Goal: Information Seeking & Learning: Learn about a topic

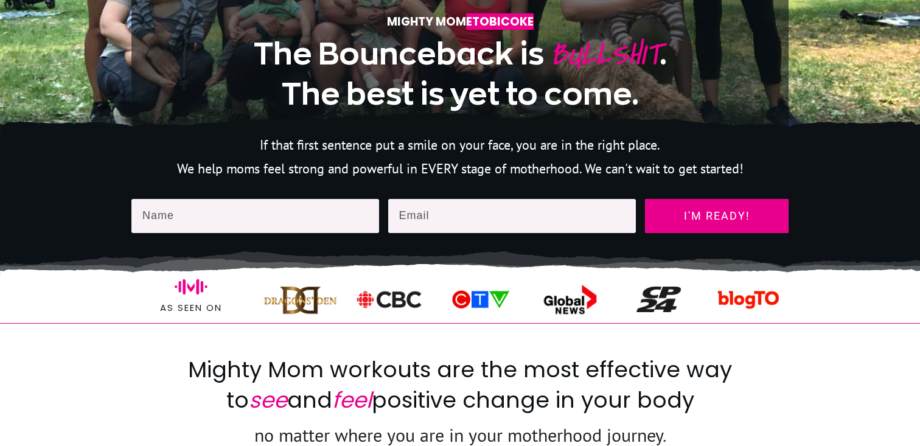
scroll to position [433, 0]
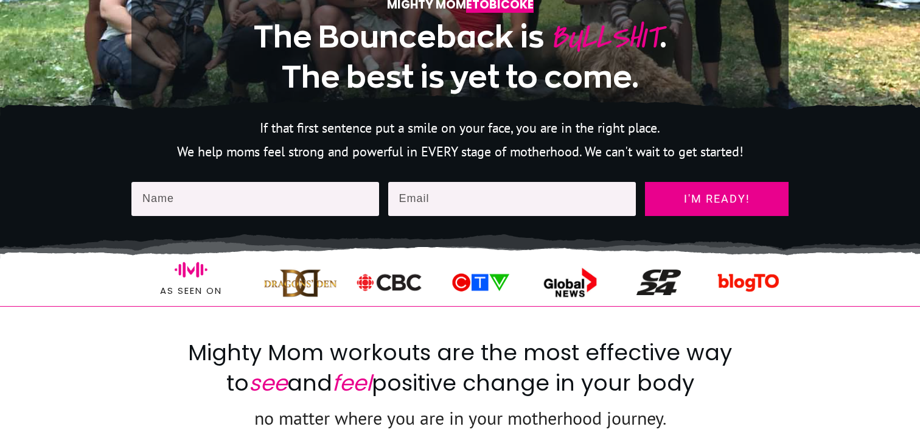
click at [285, 198] on input "text" at bounding box center [255, 199] width 248 height 34
type input "[PERSON_NAME]"
type input "[EMAIL_ADDRESS][DOMAIN_NAME]"
click at [734, 175] on div "The Bounceback is BULLSHIT . The best is yet to come. If that first sentence pu…" at bounding box center [459, 169] width 657 height 107
click at [734, 200] on span "I'm ready!" at bounding box center [717, 199] width 122 height 12
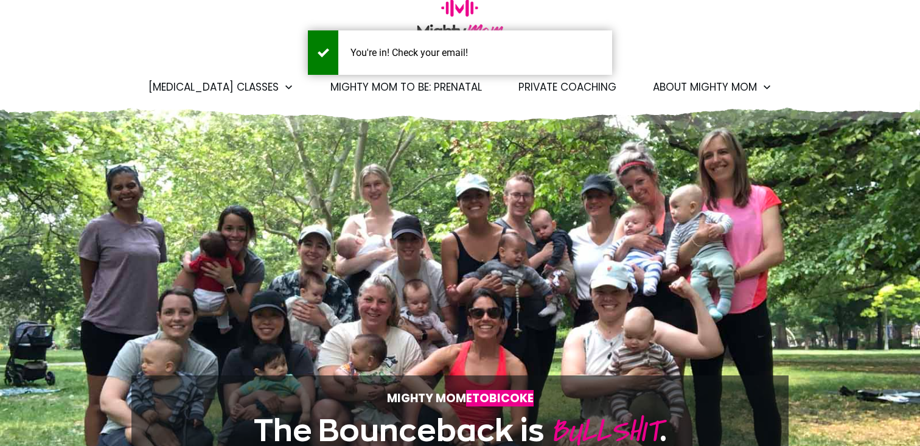
scroll to position [0, 0]
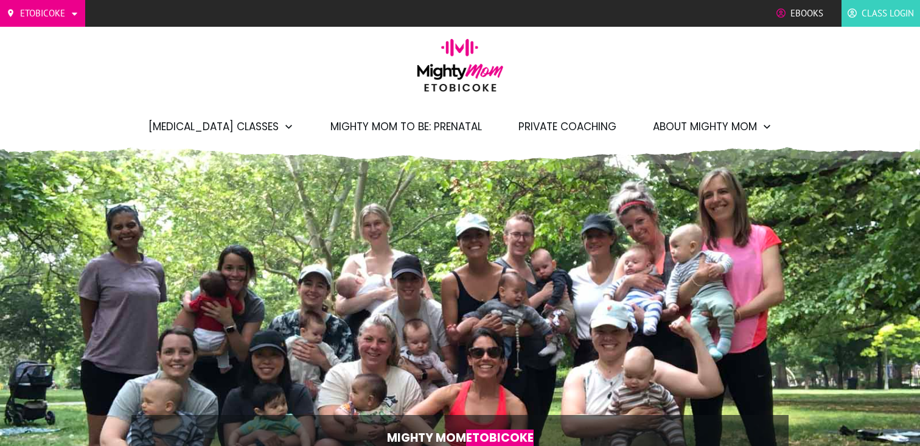
click at [452, 135] on span "Mighty Mom to Be: Prenatal" at bounding box center [406, 126] width 152 height 21
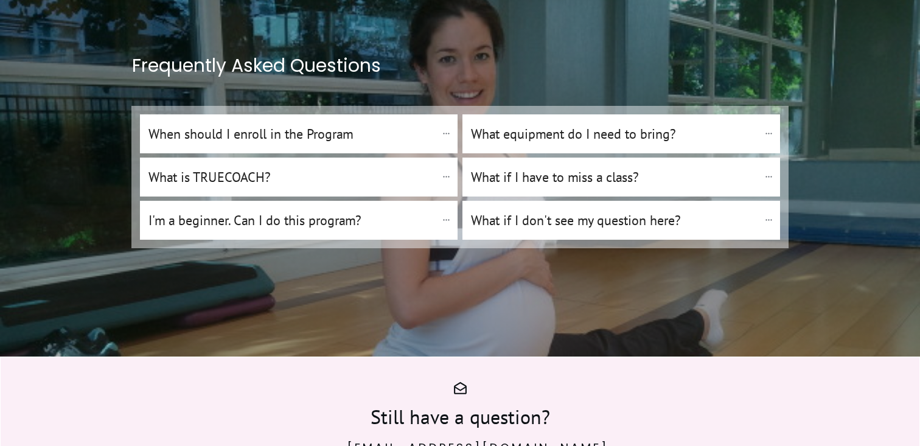
scroll to position [6537, 0]
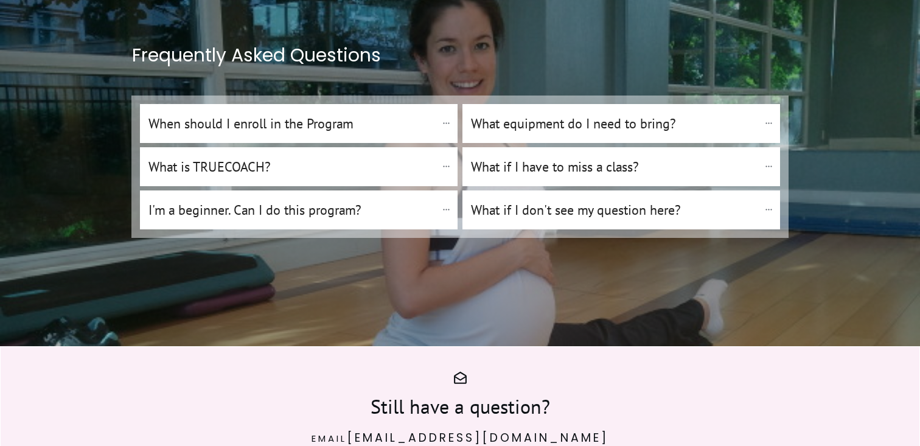
click at [565, 104] on "What equipment do I need to bring?" at bounding box center [622, 123] width 318 height 39
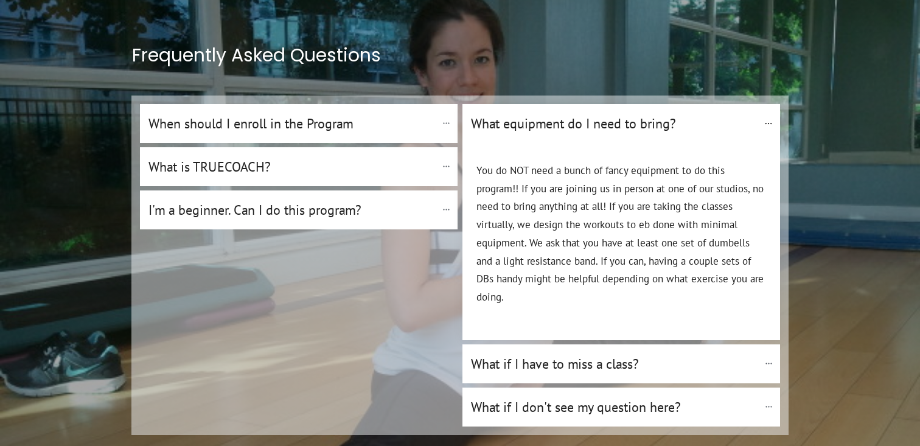
click at [565, 104] on "What equipment do I need to bring?" at bounding box center [622, 123] width 318 height 39
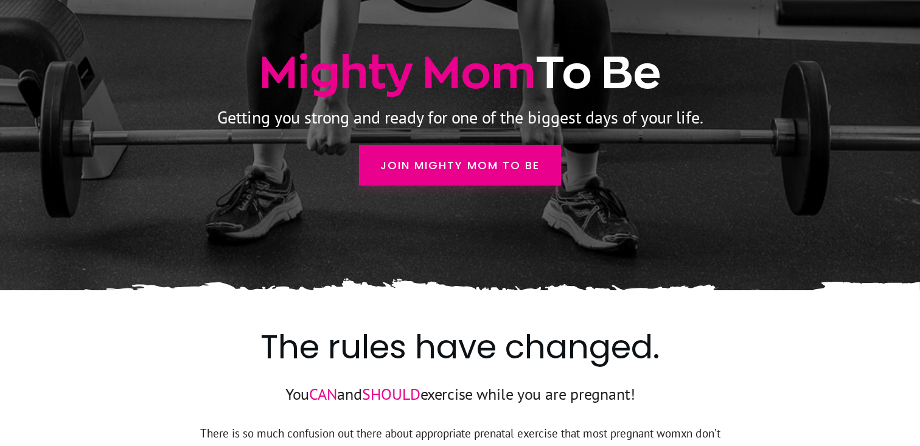
scroll to position [0, 0]
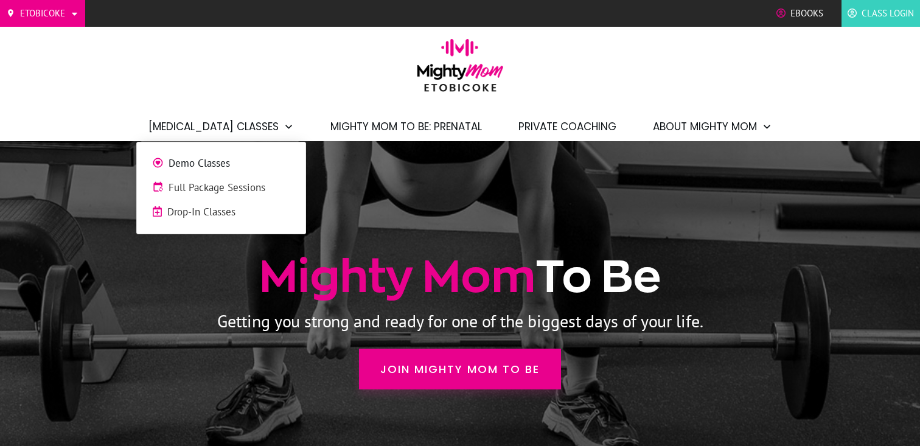
click at [212, 185] on span "Full Package Sessions" at bounding box center [230, 188] width 122 height 16
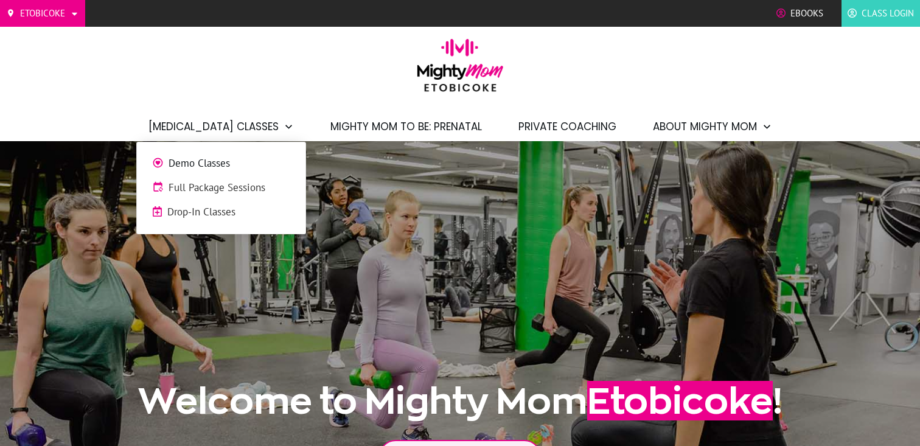
click at [201, 209] on span "Drop-In Classes" at bounding box center [228, 213] width 123 height 16
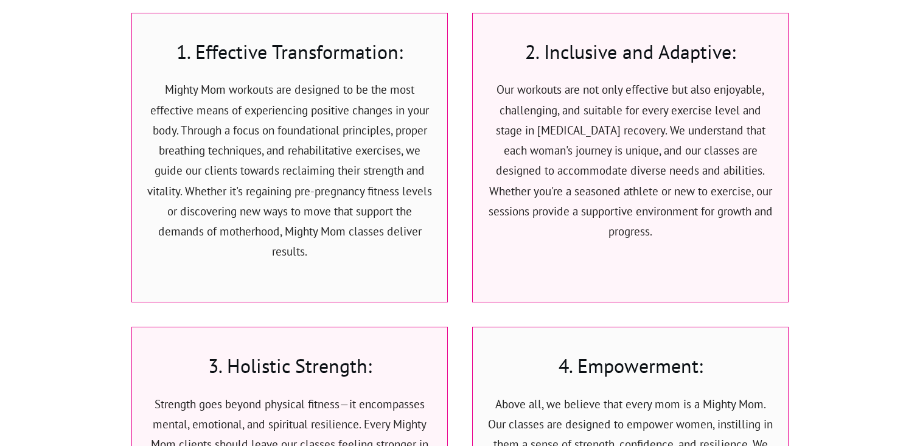
scroll to position [3326, 0]
